Goal: Check status: Check status

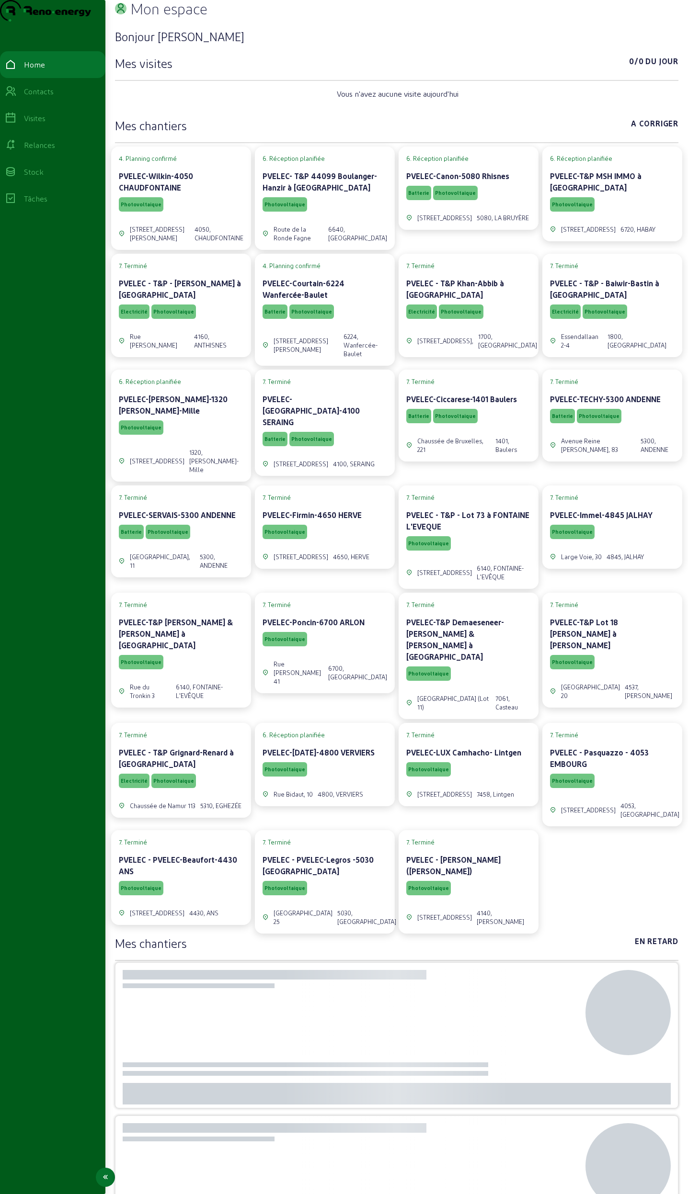
click at [40, 132] on link "Visites" at bounding box center [52, 118] width 105 height 27
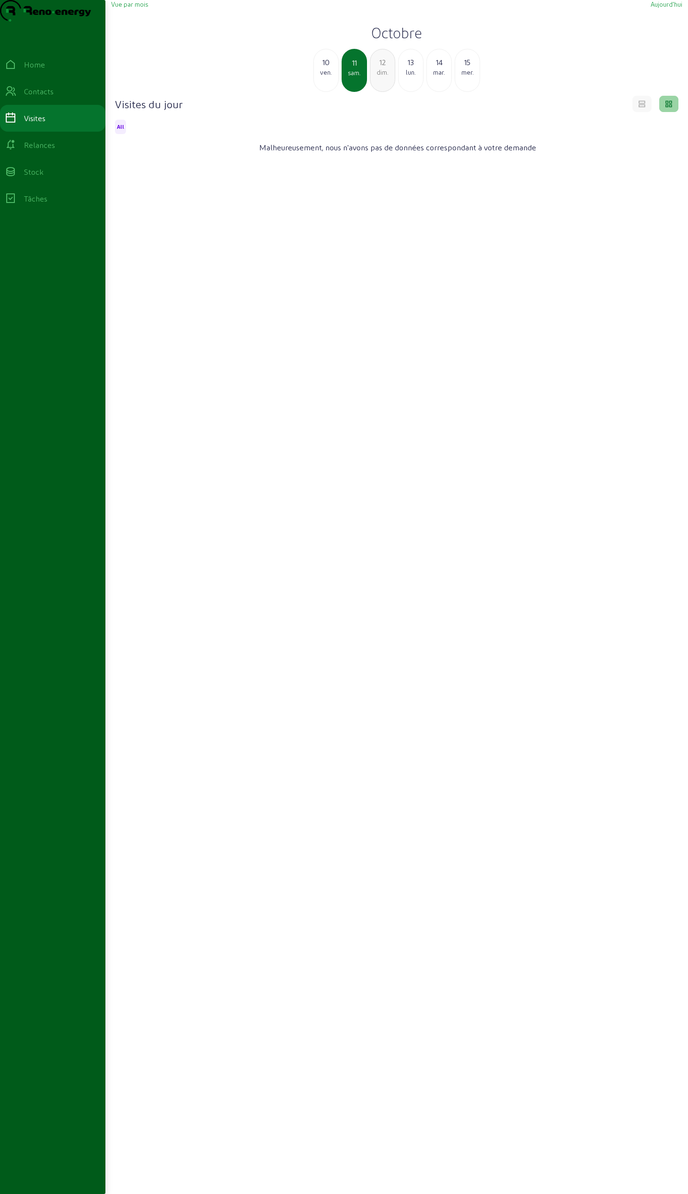
click at [320, 92] on div "10 ven." at bounding box center [325, 70] width 25 height 43
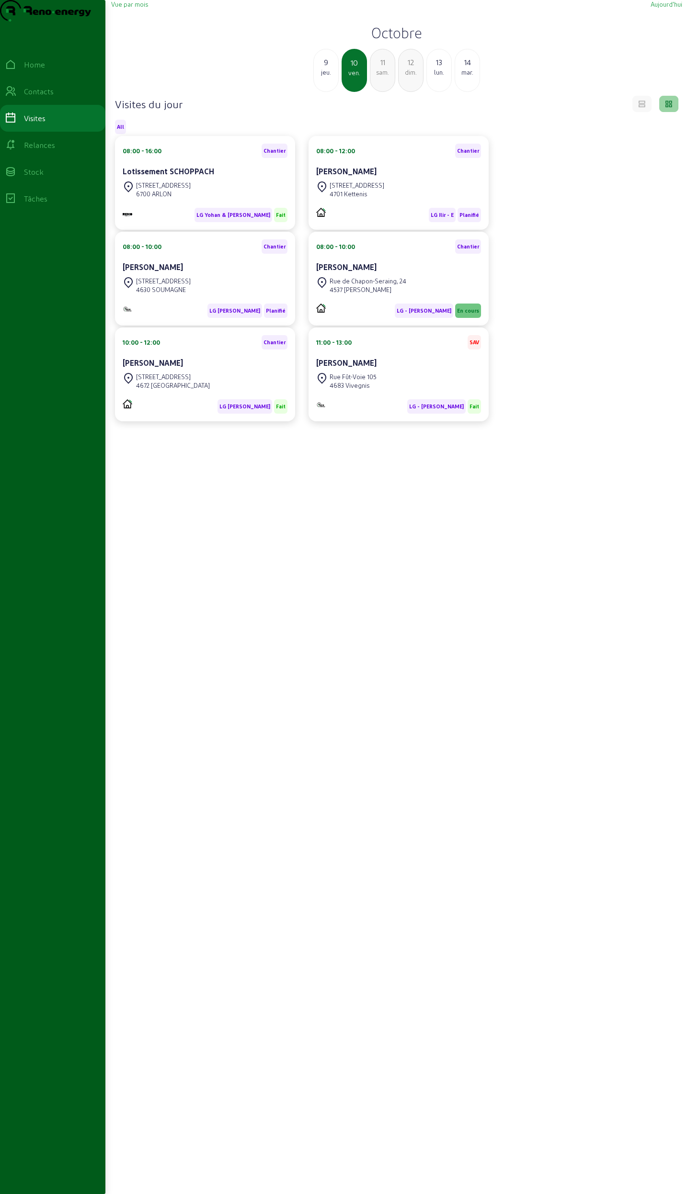
click at [320, 77] on div "jeu." at bounding box center [326, 72] width 24 height 9
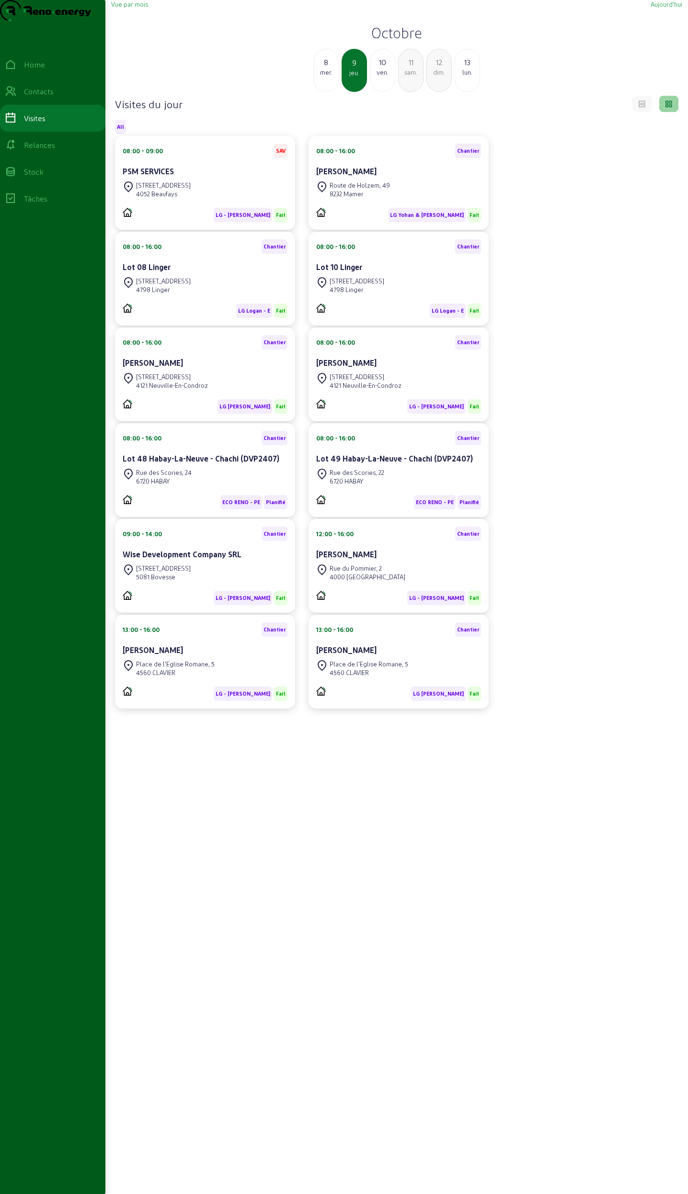
click at [320, 77] on div "mer." at bounding box center [326, 72] width 24 height 9
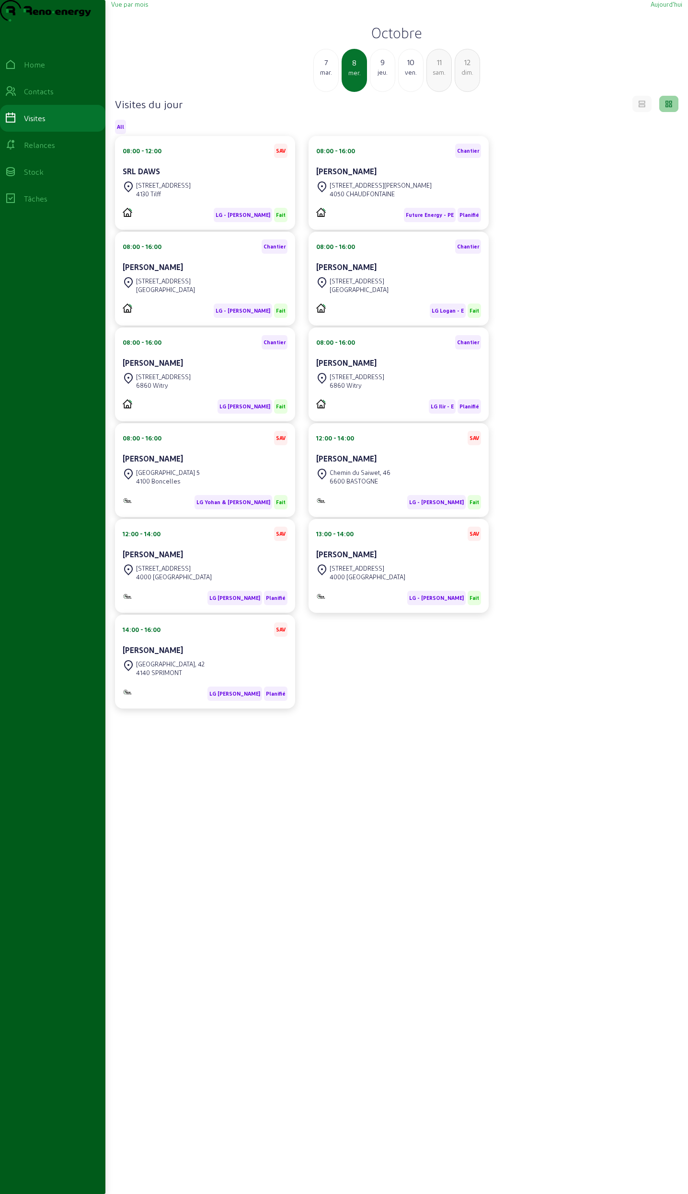
click at [391, 177] on div "[PERSON_NAME]" at bounding box center [398, 171] width 165 height 11
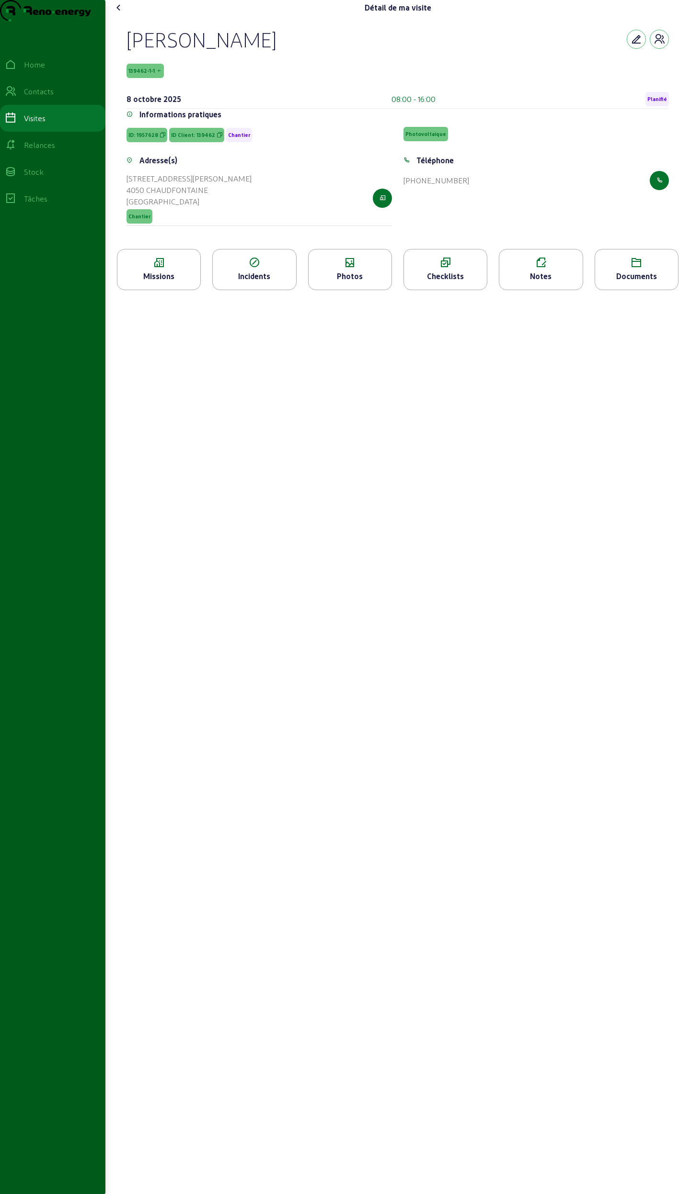
click at [179, 269] on icon at bounding box center [158, 262] width 83 height 11
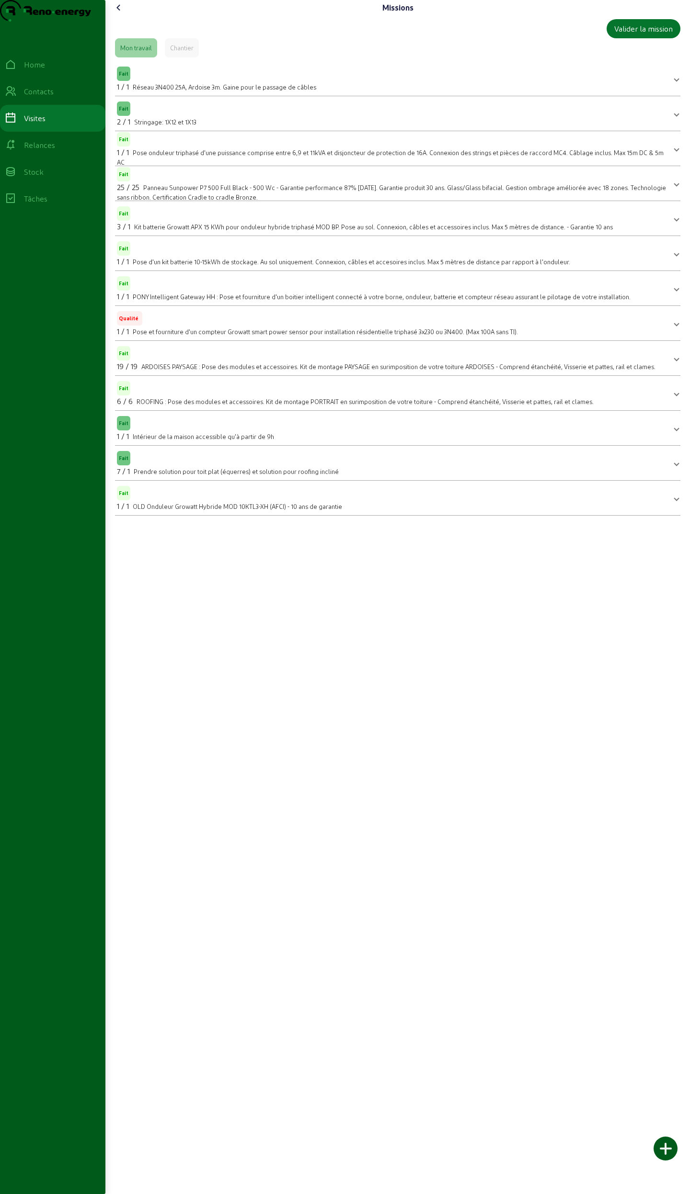
click at [181, 52] on div "Chantier" at bounding box center [181, 48] width 23 height 9
click at [147, 52] on div "Mon travail" at bounding box center [136, 48] width 32 height 9
click at [181, 52] on div "Chantier" at bounding box center [181, 48] width 23 height 9
click at [444, 154] on span at bounding box center [676, 148] width 4 height 11
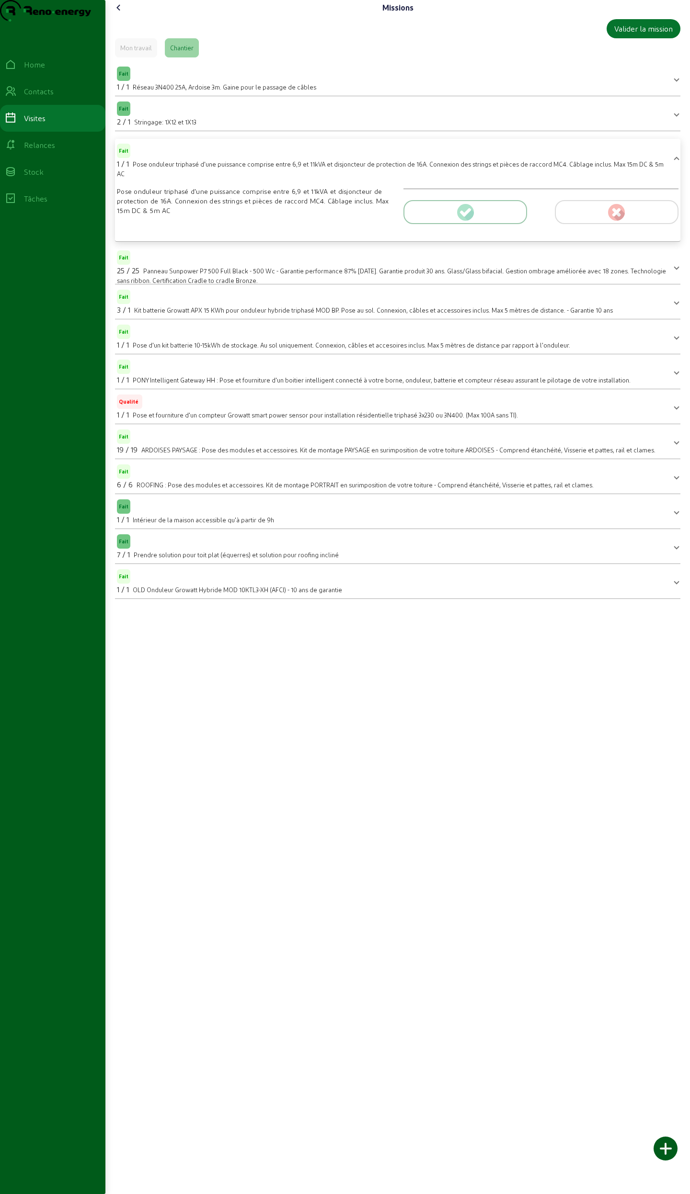
click at [444, 170] on mat-expansion-panel-header "Fait 1 / 1 Pose onduleur triphasé d'une puissance comprise entre 6,9 et 11kVA e…" at bounding box center [397, 160] width 565 height 34
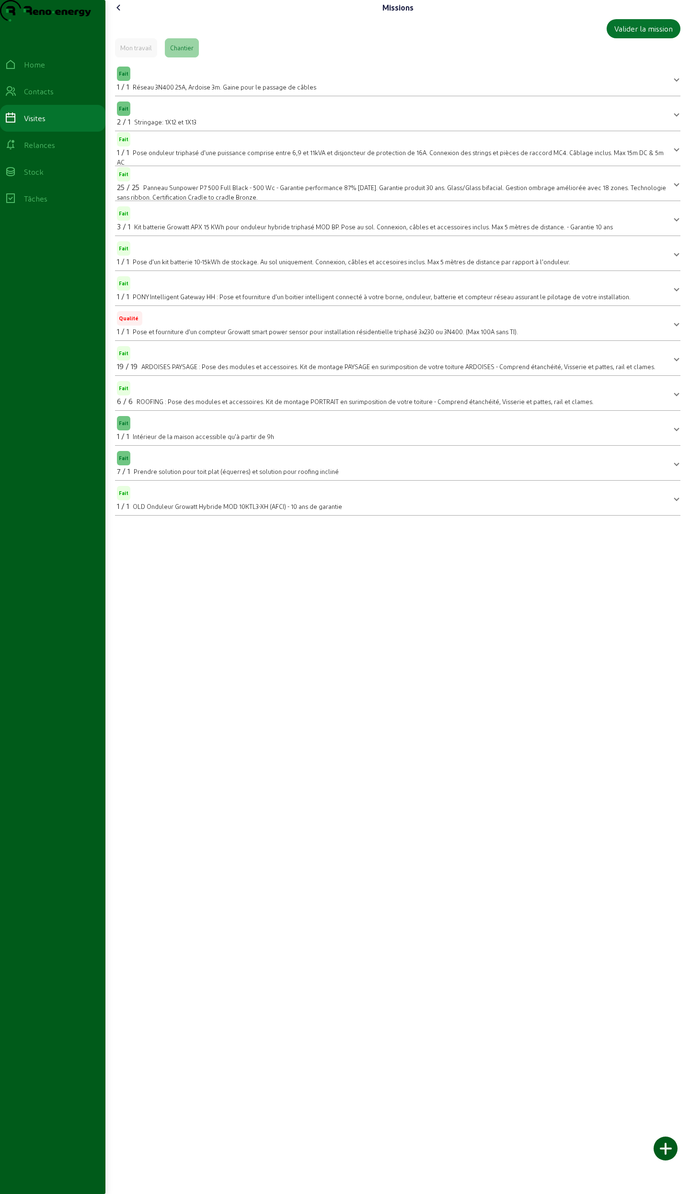
click at [444, 224] on span at bounding box center [676, 218] width 4 height 11
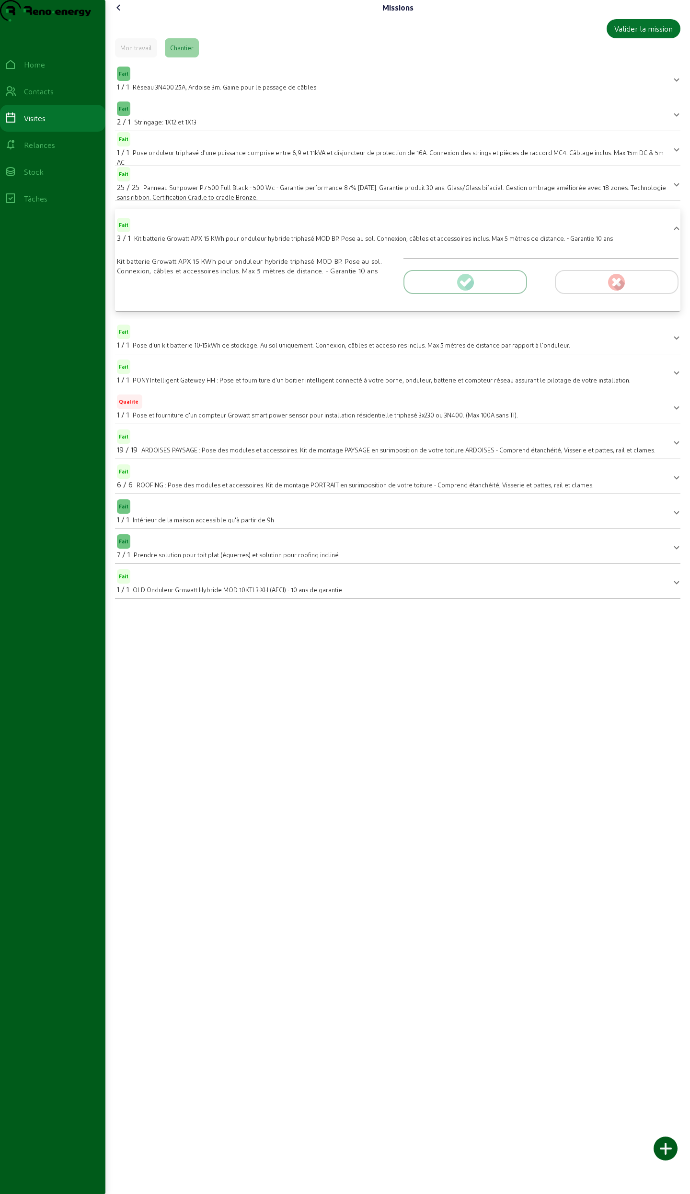
click at [443, 294] on div at bounding box center [465, 282] width 124 height 24
click at [444, 290] on icon at bounding box center [468, 284] width 11 height 11
click at [444, 291] on circle at bounding box center [616, 282] width 17 height 17
click at [444, 286] on icon at bounding box center [466, 282] width 9 height 9
click at [328, 242] on span "Kit batterie Growatt APX 15 KWh pour onduleur hybride triphasé MOD BP. Pose au …" at bounding box center [373, 238] width 478 height 7
